Goal: Find specific page/section: Find specific page/section

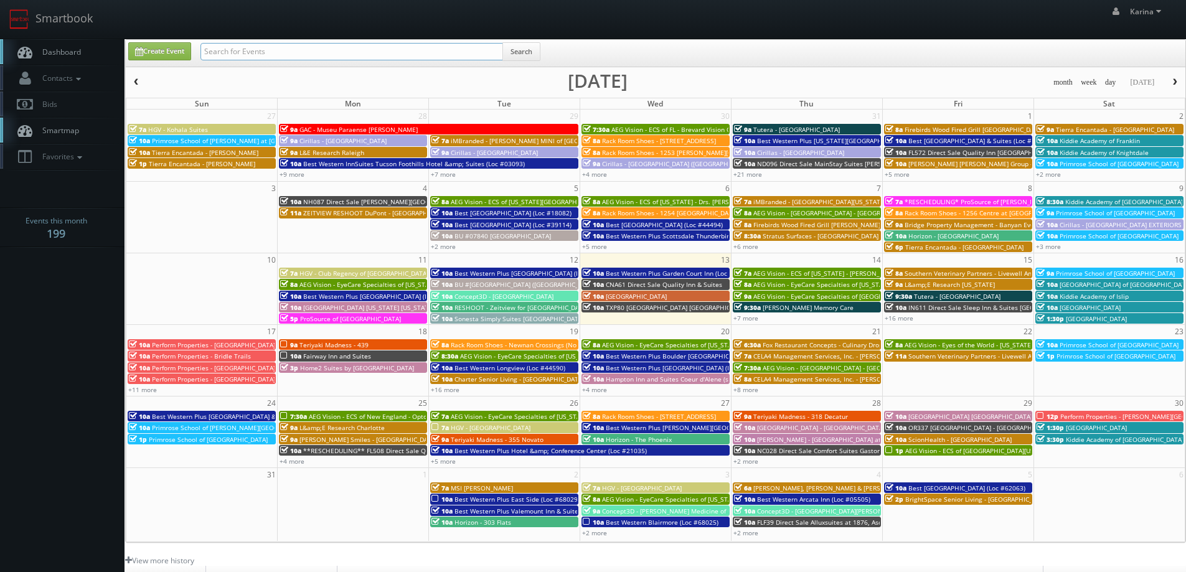
click at [238, 49] on input "text" at bounding box center [351, 51] width 303 height 17
type input "toledo"
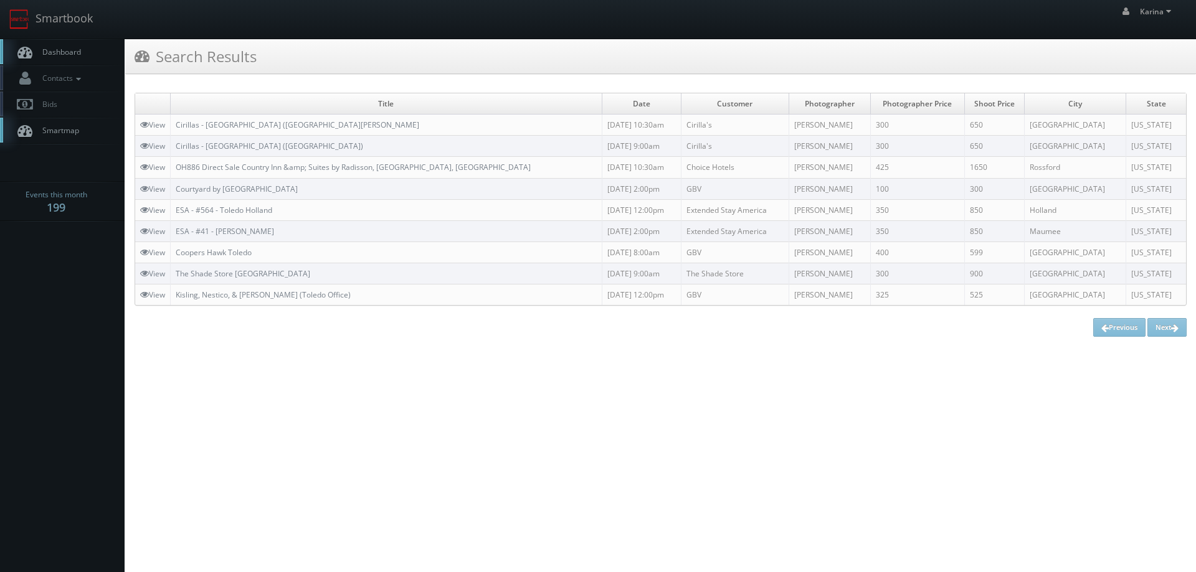
click at [60, 55] on span "Dashboard" at bounding box center [58, 52] width 45 height 11
